Goal: Task Accomplishment & Management: Contribute content

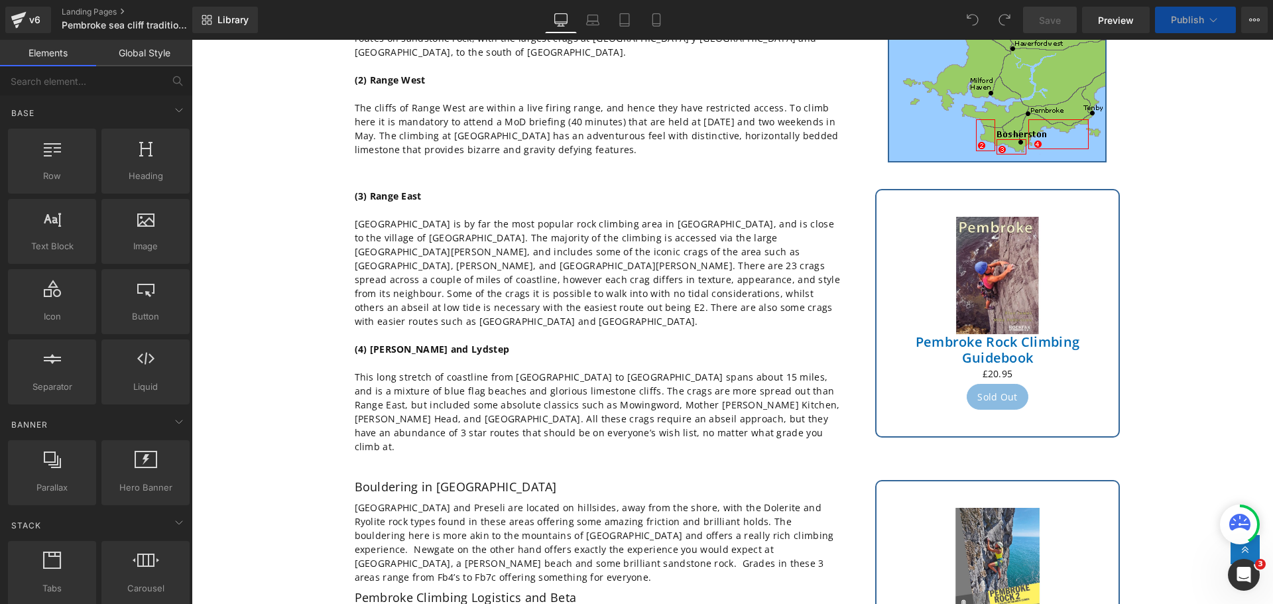
scroll to position [530, 0]
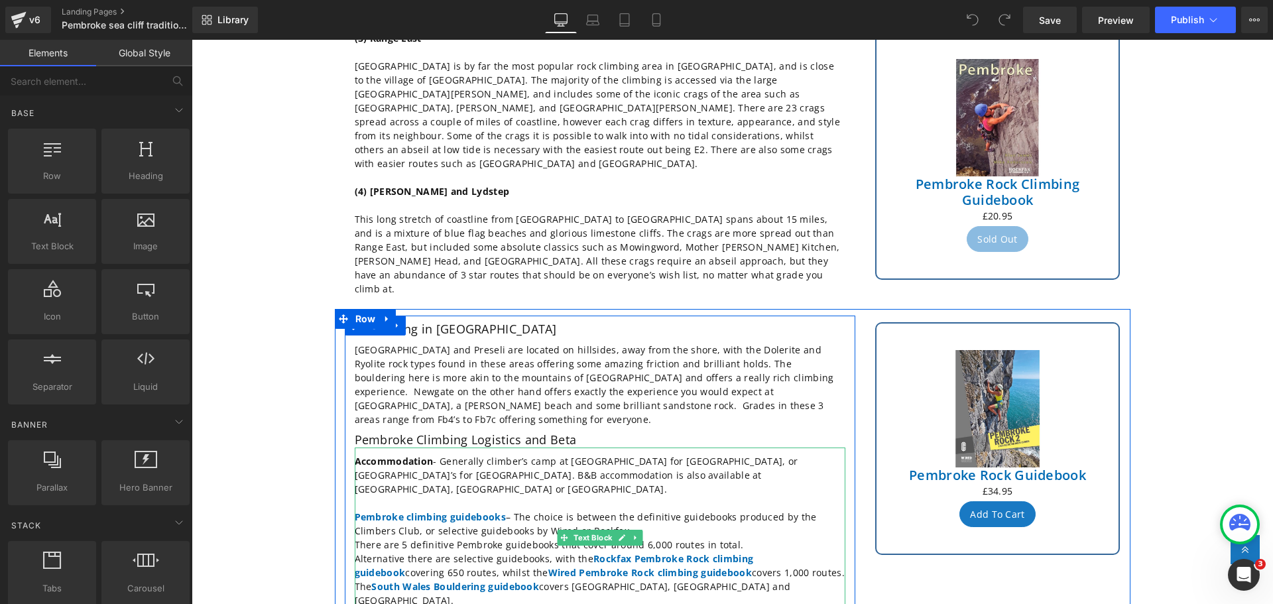
click at [700, 552] on p "Alternative there are selective guidebooks, with the Rockfax Pembroke Rock clim…" at bounding box center [600, 566] width 491 height 28
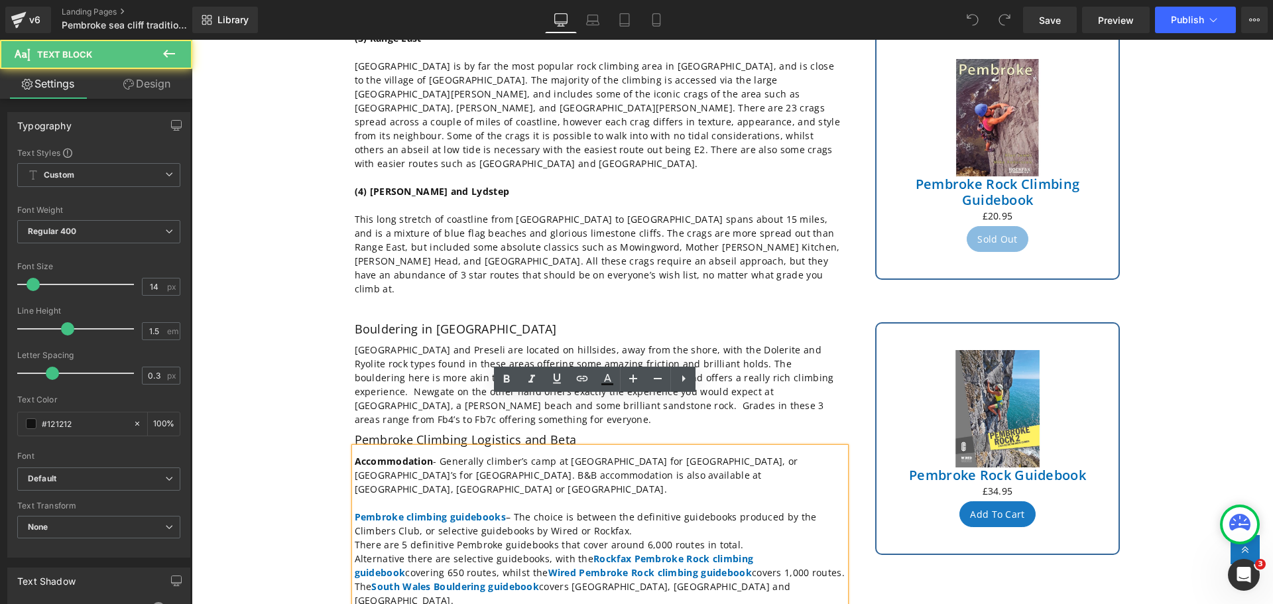
click at [700, 552] on p "Alternative there are selective guidebooks, with the Rockfax Pembroke Rock clim…" at bounding box center [600, 566] width 491 height 28
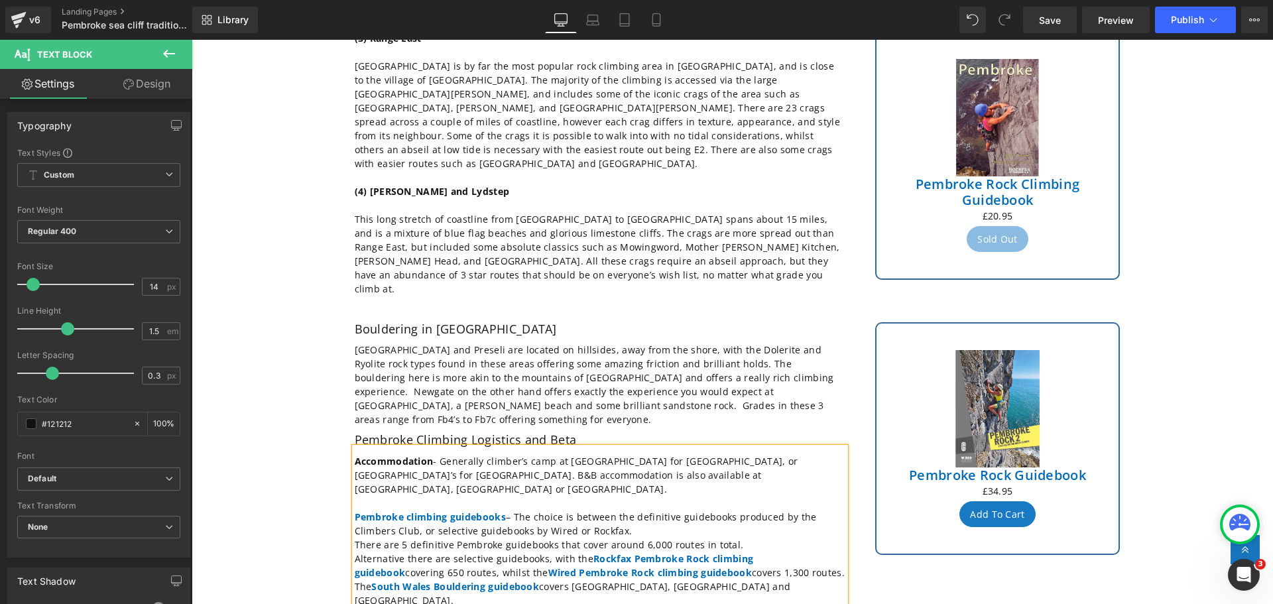
click at [571, 579] on p "The South Wales Bouldering guidebook covers Mynydd Dinas, Preseli and Newgate." at bounding box center [600, 593] width 491 height 28
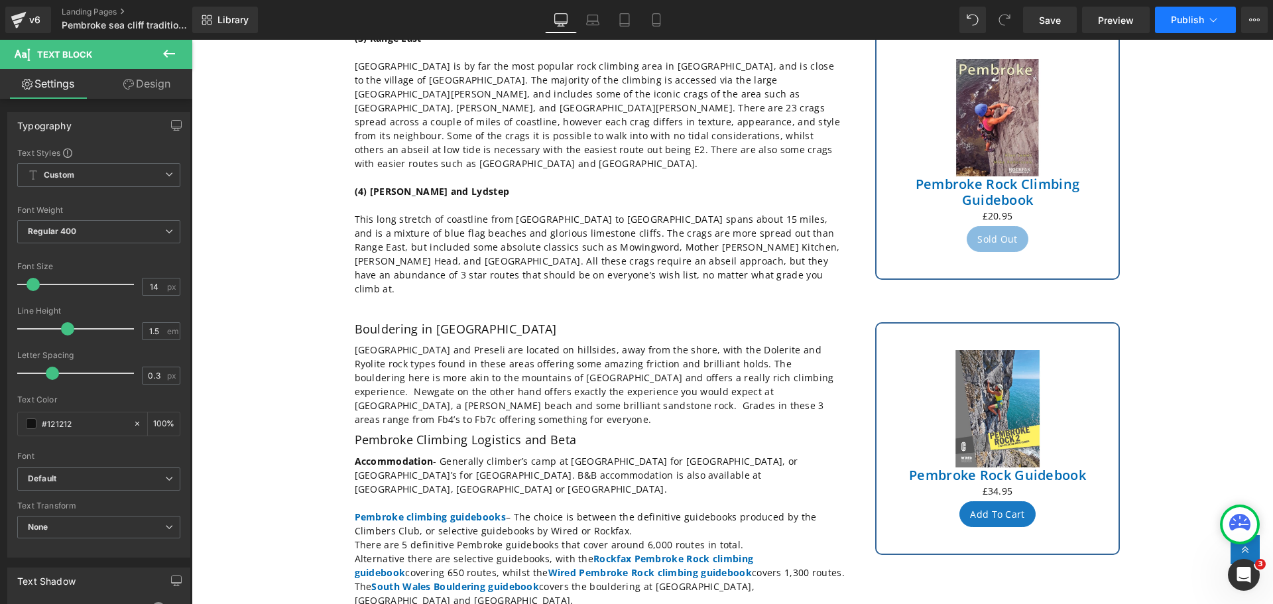
click at [1185, 21] on span "Publish" at bounding box center [1187, 20] width 33 height 11
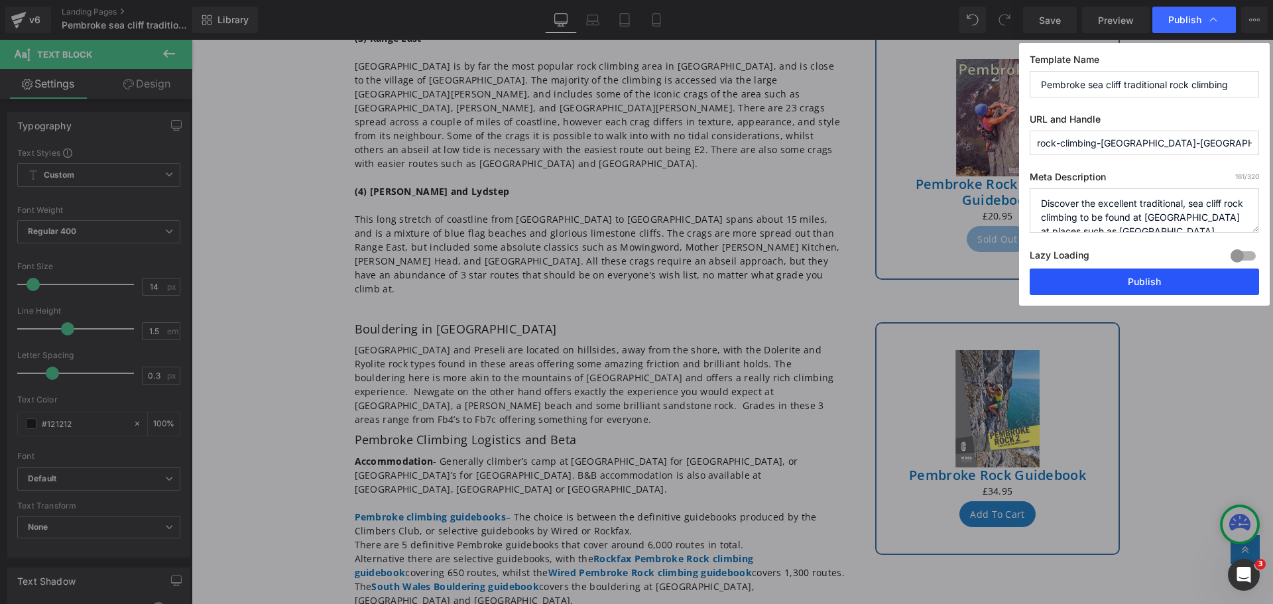
click at [1141, 294] on button "Publish" at bounding box center [1144, 281] width 229 height 27
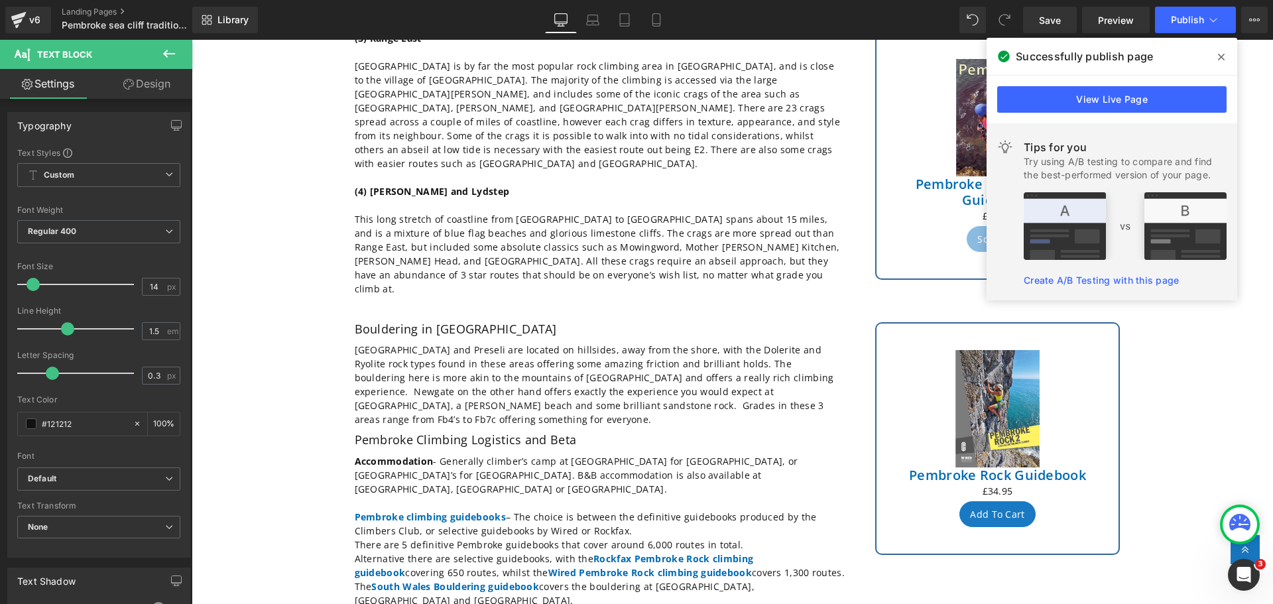
click at [1224, 58] on icon at bounding box center [1221, 57] width 7 height 11
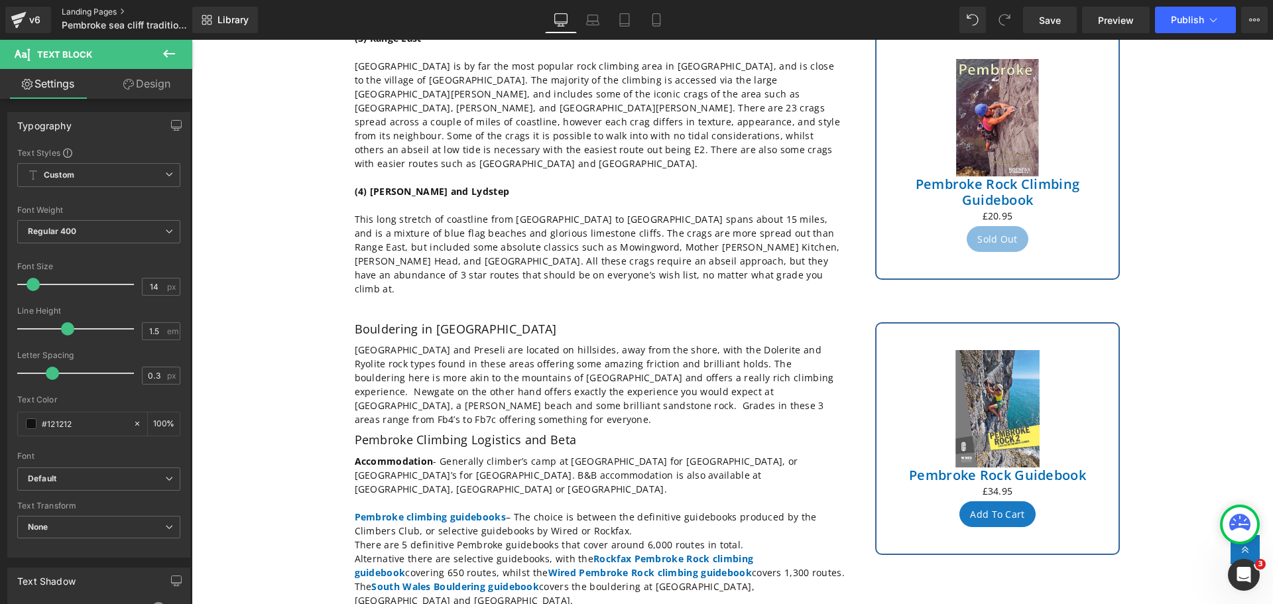
click at [85, 11] on link "Landing Pages" at bounding box center [138, 12] width 152 height 11
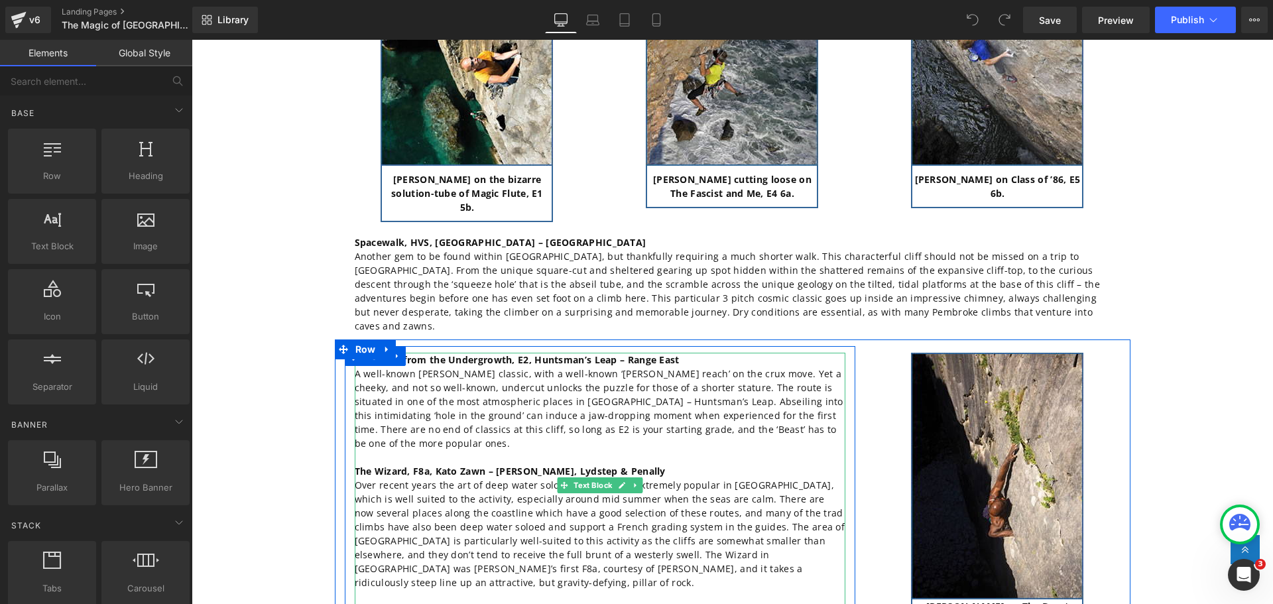
scroll to position [1657, 0]
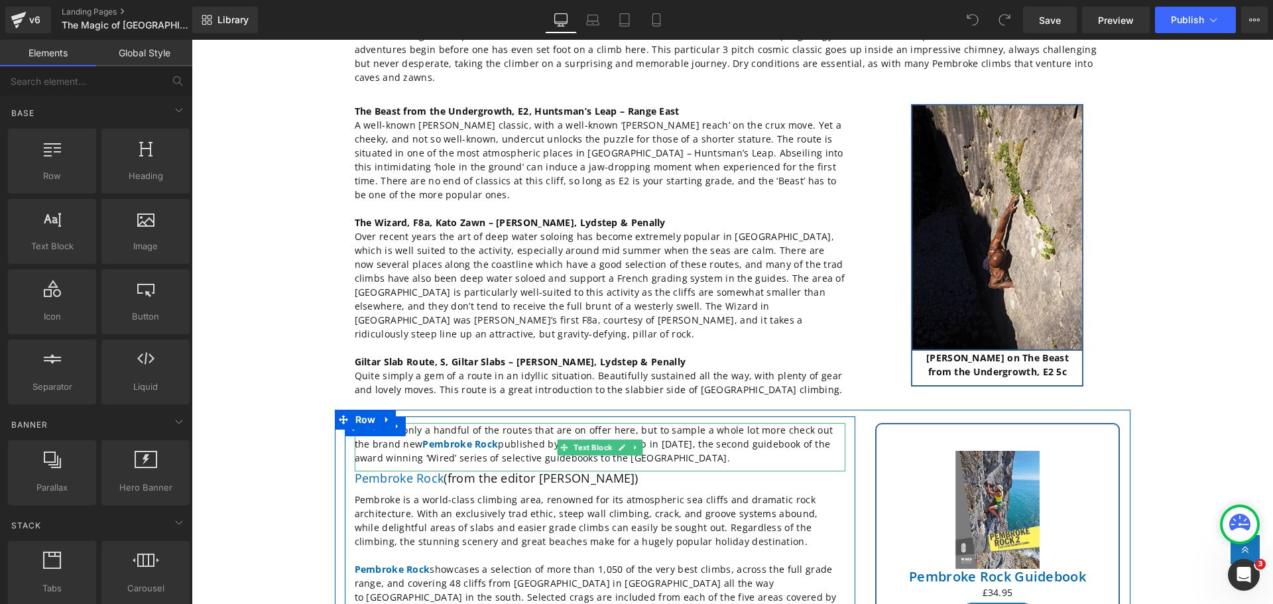
click at [715, 423] on p "These are only a handful of the routes that are on offer here, but to sample a …" at bounding box center [600, 444] width 491 height 42
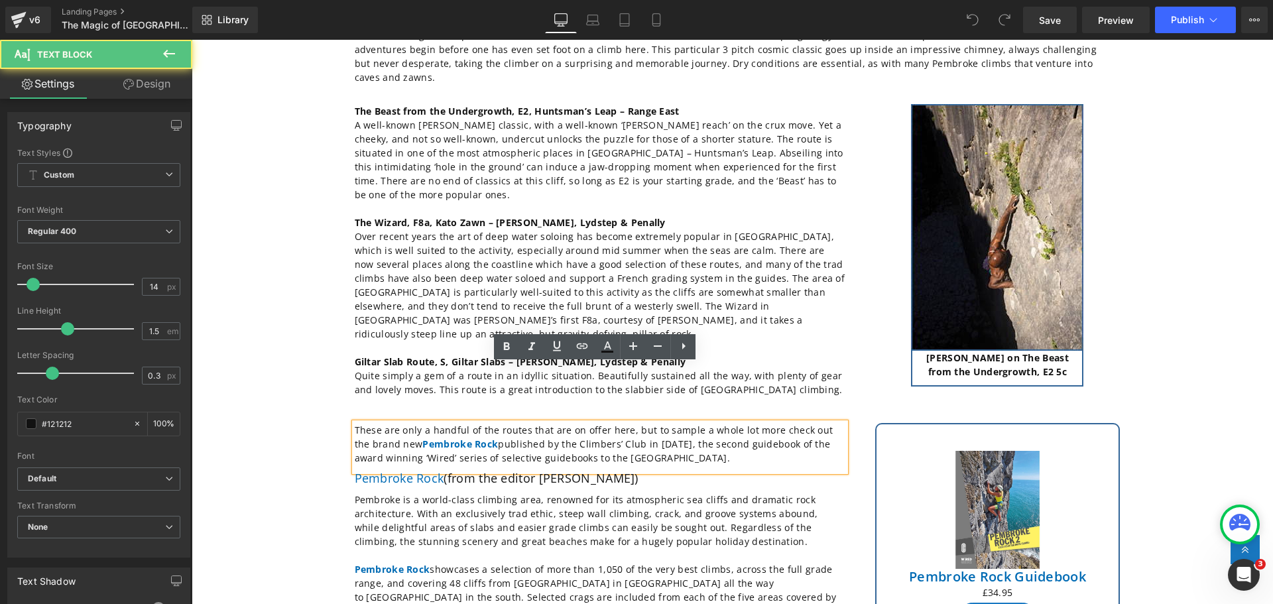
click at [704, 423] on p "These are only a handful of the routes that are on offer here, but to sample a …" at bounding box center [600, 444] width 491 height 42
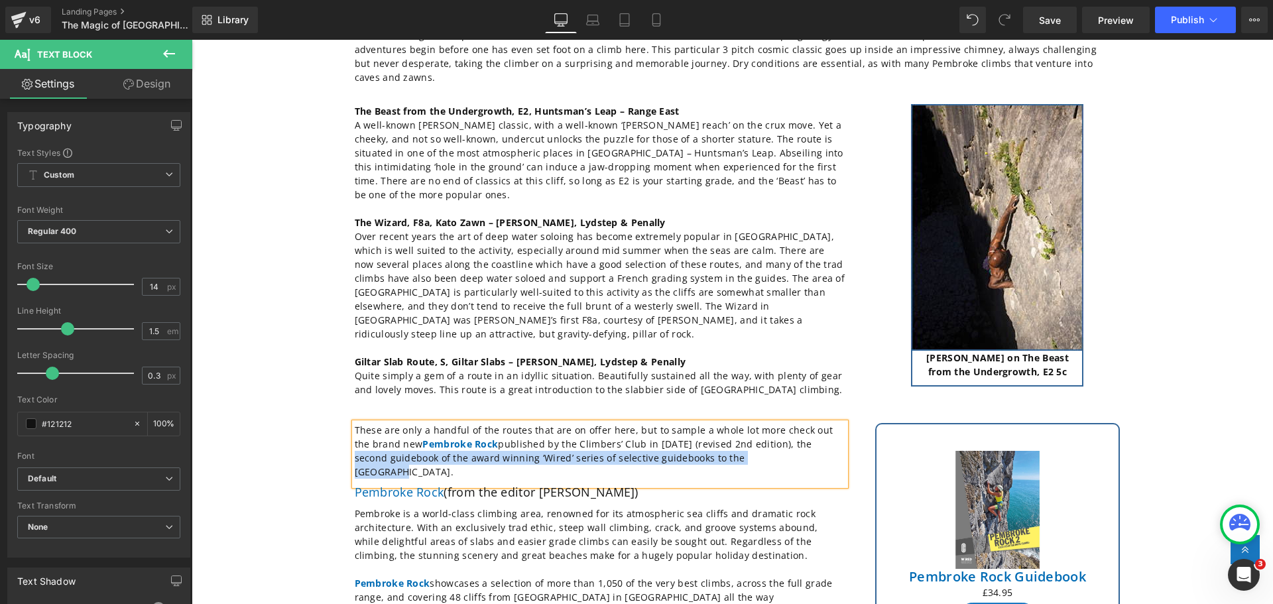
drag, startPoint x: 716, startPoint y: 398, endPoint x: 786, endPoint y: 392, distance: 70.5
click at [786, 423] on p "These are only a handful of the routes that are on offer here, but to sample a …" at bounding box center [600, 451] width 491 height 56
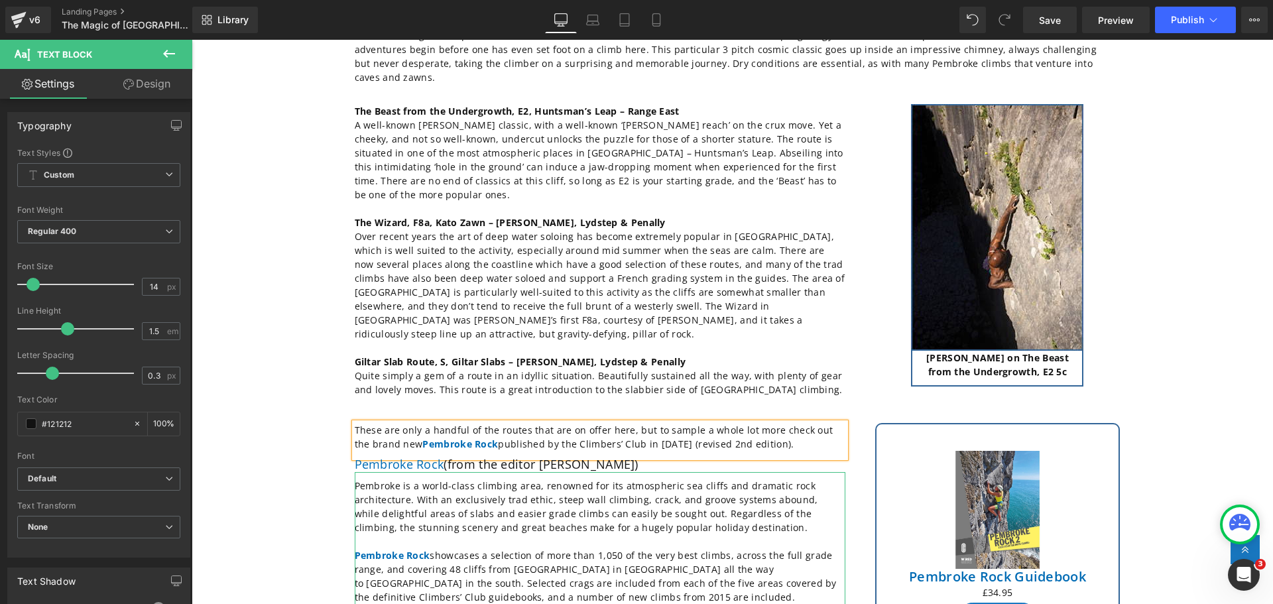
click at [709, 479] on p "Pembroke is a world-class climbing area, renowned for its atmospheric sea cliff…" at bounding box center [600, 507] width 491 height 56
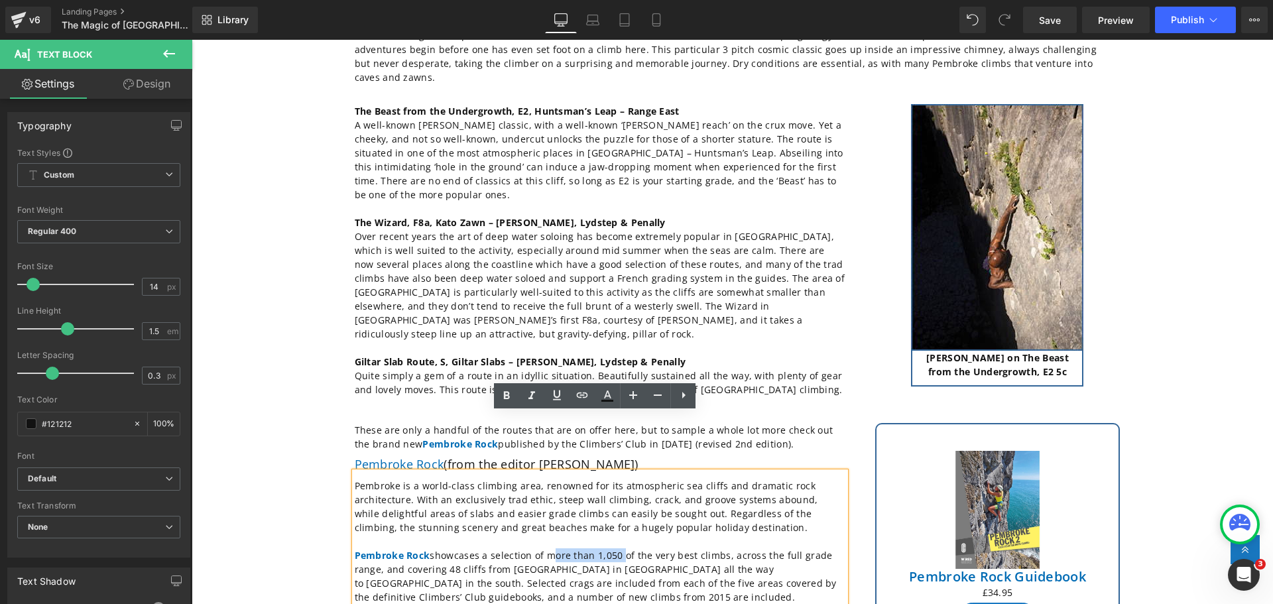
drag, startPoint x: 614, startPoint y: 498, endPoint x: 543, endPoint y: 495, distance: 71.0
click at [543, 548] on p "Pembroke Rock showcases a selection of more than 1,050 of the very best climbs,…" at bounding box center [600, 576] width 491 height 56
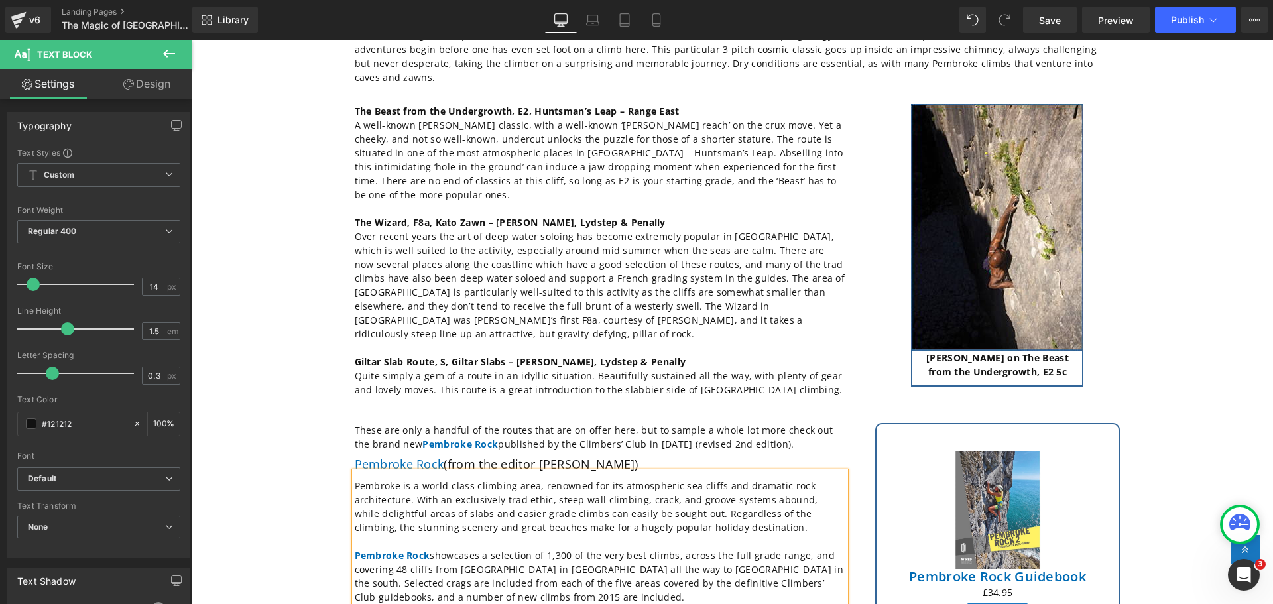
click at [399, 548] on p "Pembroke Rock showcases a selection of 1,300 of the very best climbs, across th…" at bounding box center [600, 576] width 491 height 56
drag, startPoint x: 532, startPoint y: 535, endPoint x: 770, endPoint y: 524, distance: 238.9
click at [770, 548] on p "Pembroke Rock showcases a selection of 1,300 of the very best climbs, across th…" at bounding box center [600, 576] width 491 height 56
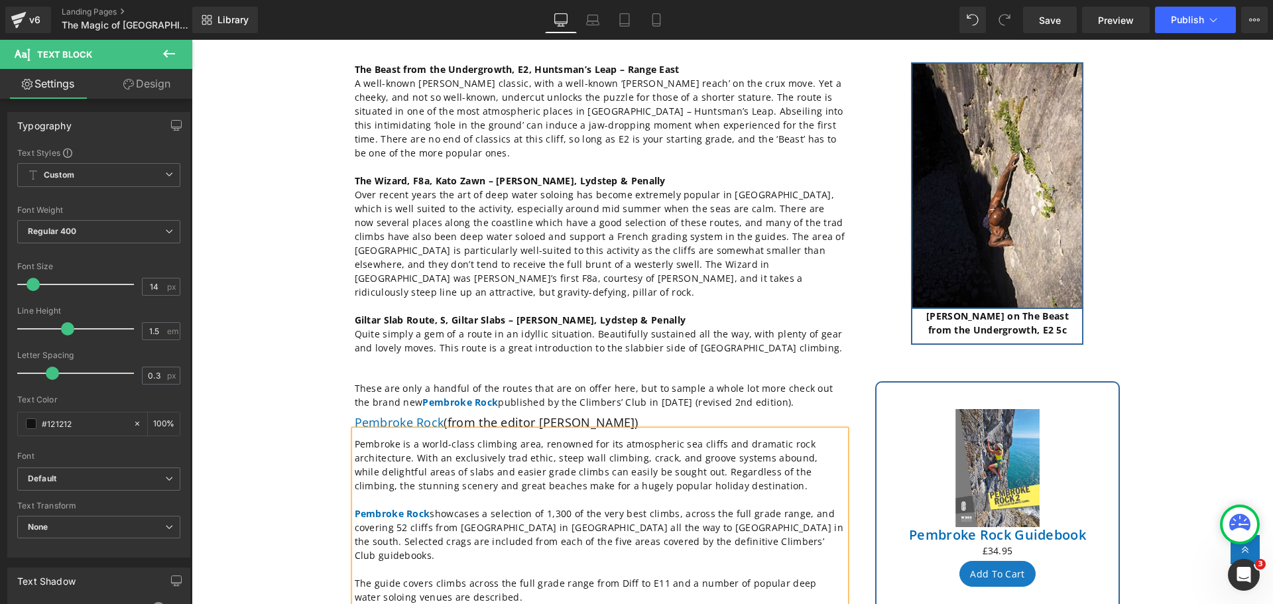
scroll to position [1856, 0]
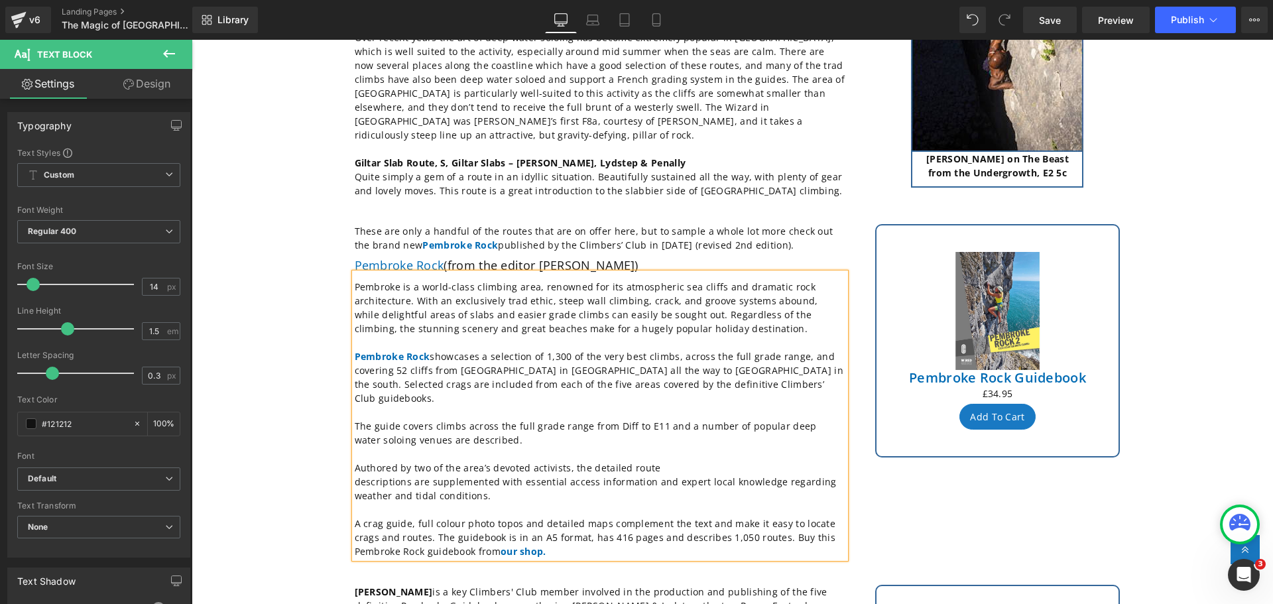
click at [355, 475] on p "descriptions are supplemented with essential access information and expert loca…" at bounding box center [600, 489] width 491 height 28
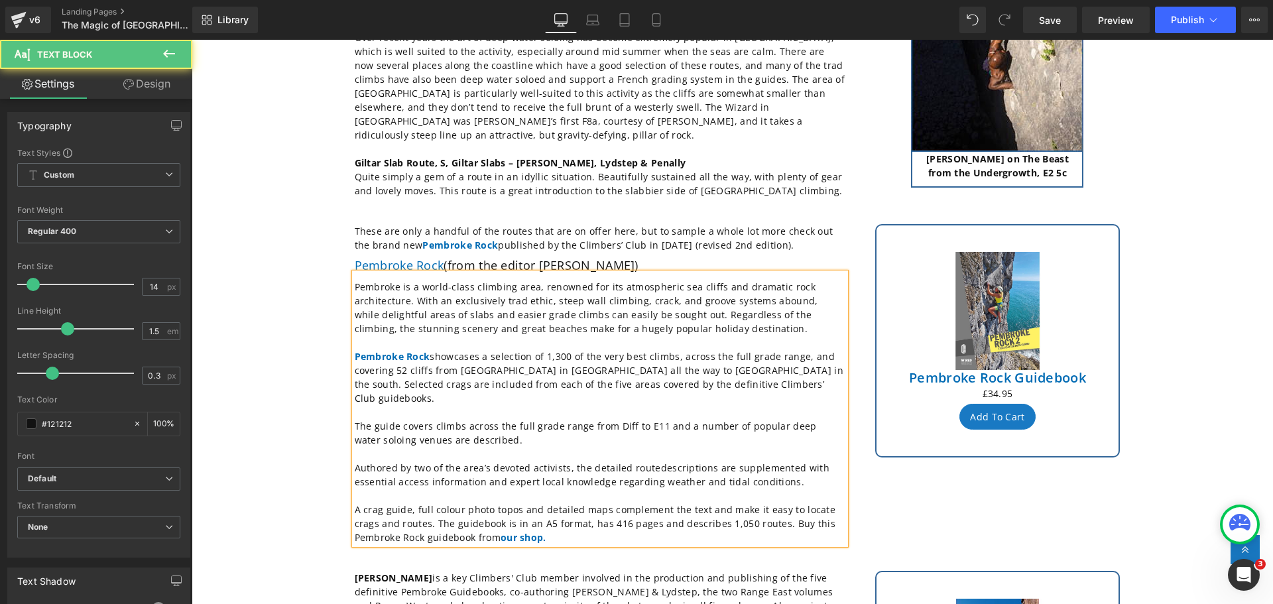
click at [616, 503] on p "A crag guide, full colour photo topos and detailed maps complement the text and…" at bounding box center [600, 524] width 491 height 42
click at [735, 503] on p "A crag guide, full colour photo topos and detailed maps complement the text and…" at bounding box center [600, 524] width 491 height 42
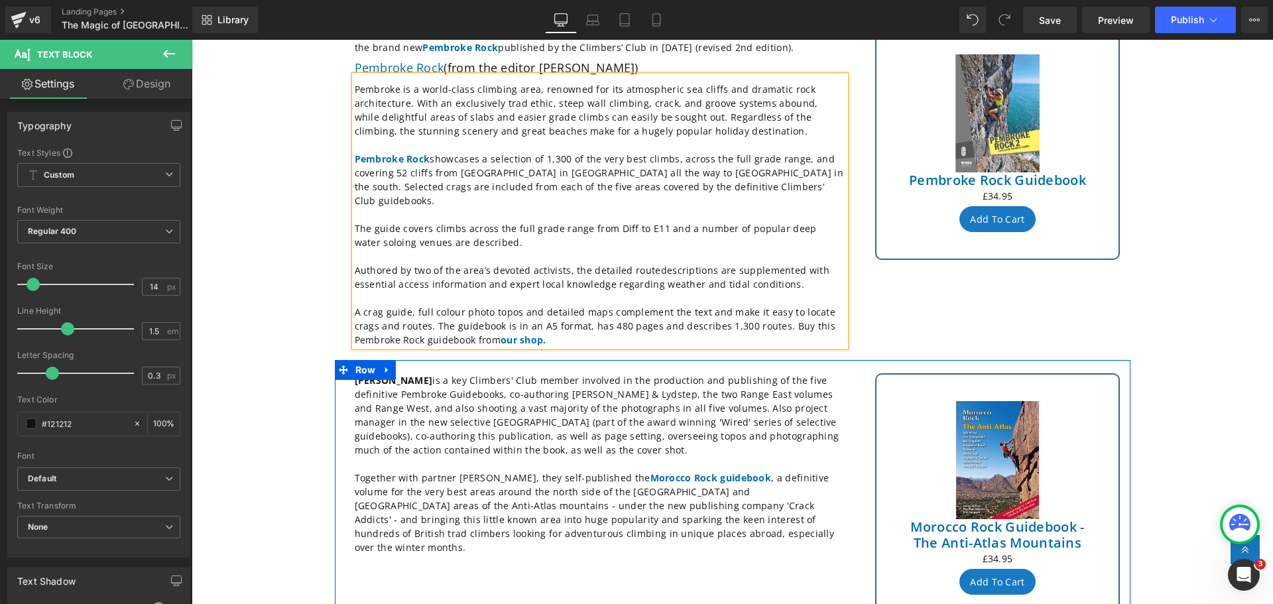
scroll to position [2055, 0]
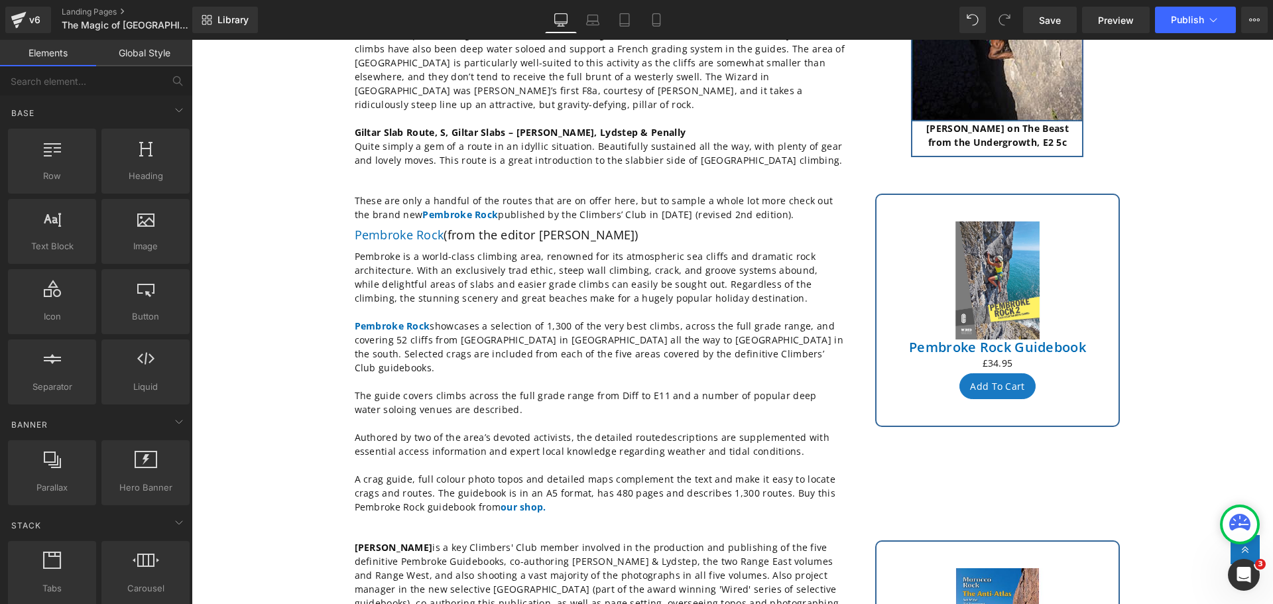
scroll to position [1856, 0]
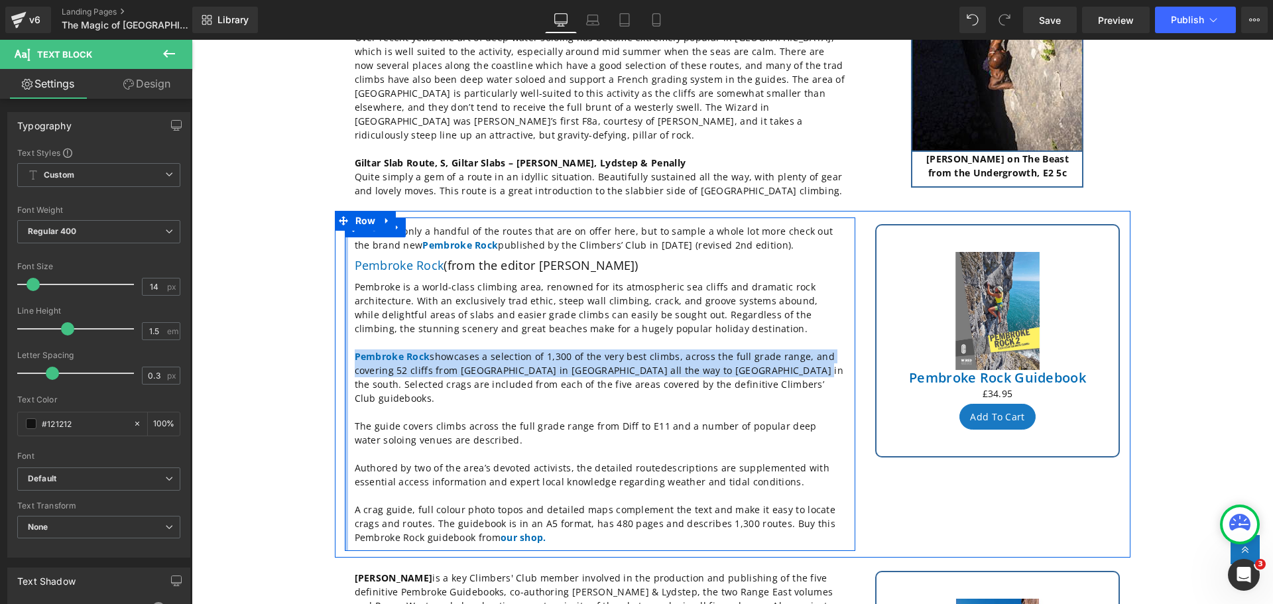
drag, startPoint x: 769, startPoint y: 314, endPoint x: 339, endPoint y: 295, distance: 430.0
click at [345, 295] on div "These are only a handful of the routes that are on offer here, but to sample a …" at bounding box center [600, 383] width 510 height 333
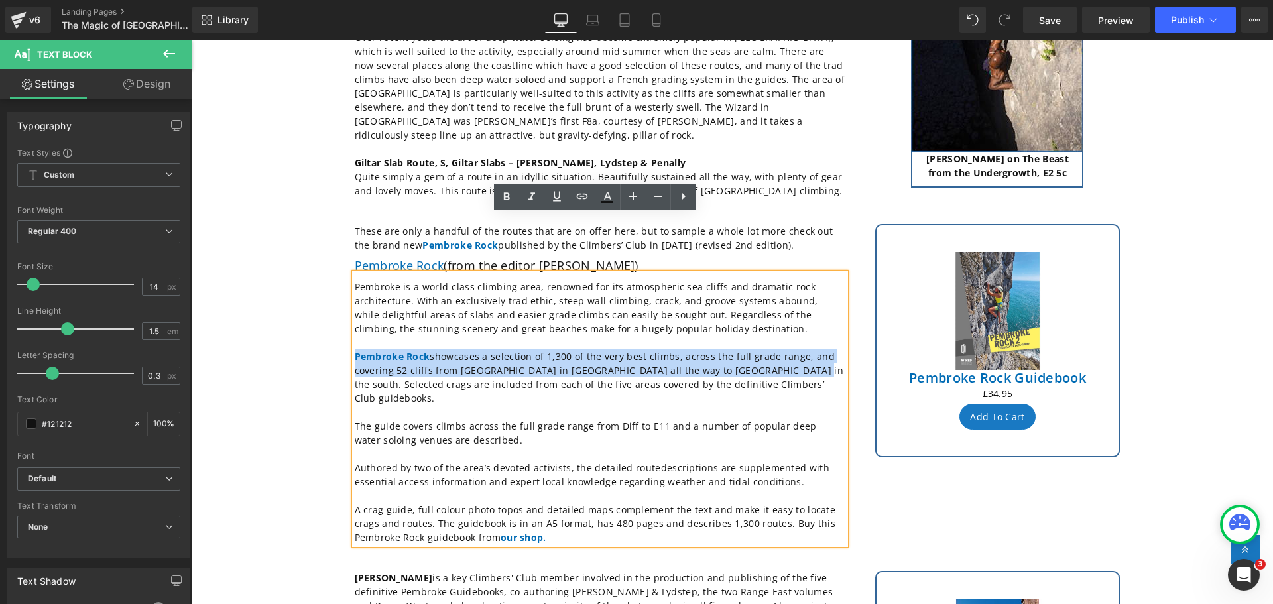
copy p "Pembroke Rock showcases a selection of 1,300 of the very best climbs, across th…"
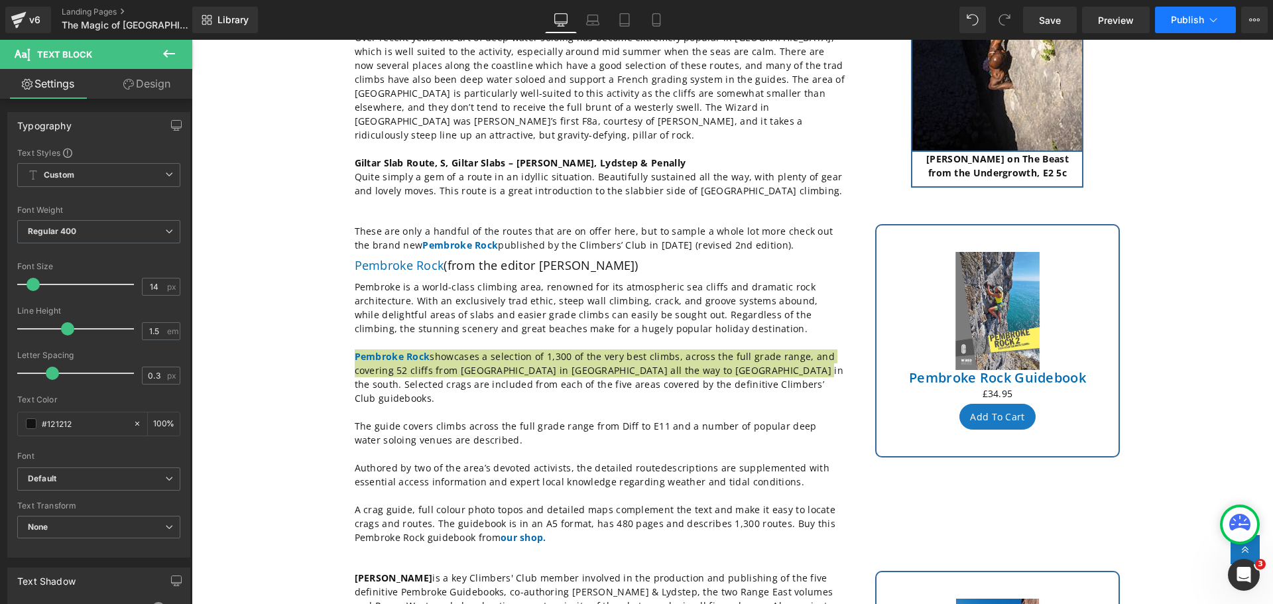
click at [1181, 21] on span "Publish" at bounding box center [1187, 20] width 33 height 11
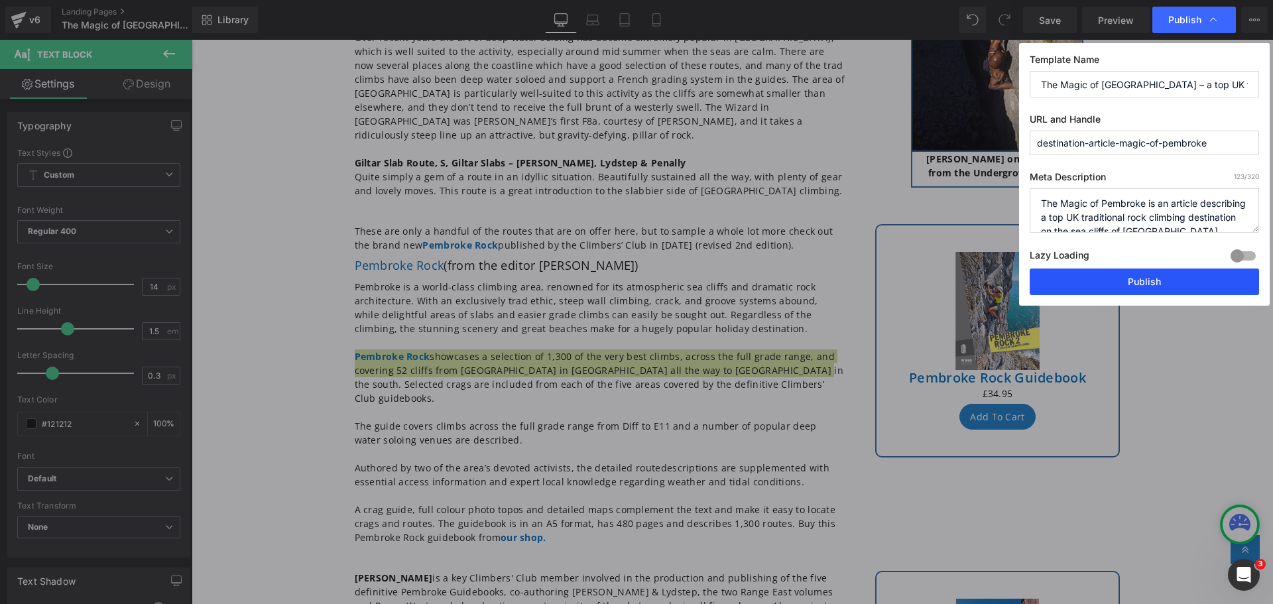
click at [1118, 288] on button "Publish" at bounding box center [1144, 281] width 229 height 27
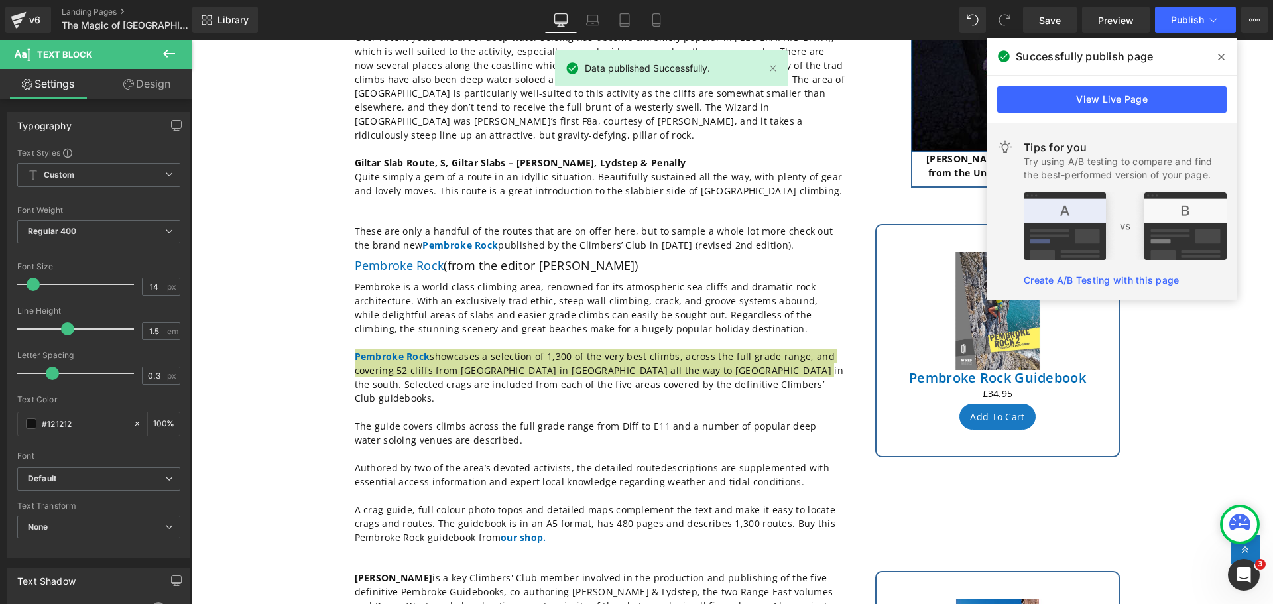
click at [1221, 53] on icon at bounding box center [1221, 57] width 7 height 11
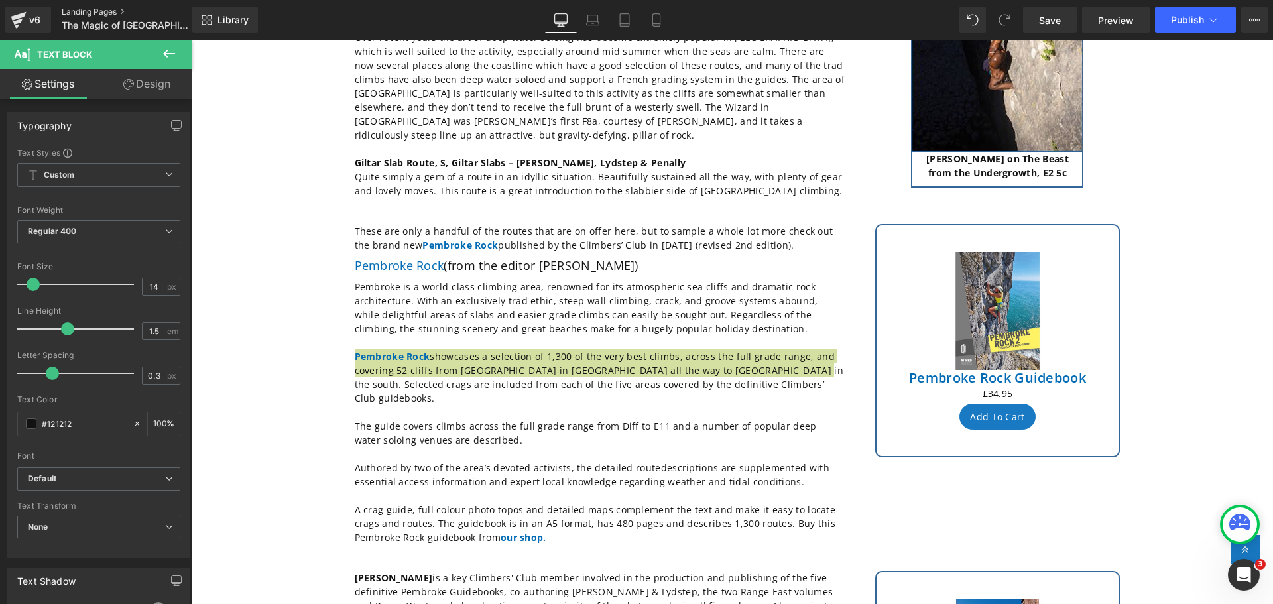
click at [88, 10] on link "Landing Pages" at bounding box center [138, 12] width 152 height 11
